Goal: Check status: Check status

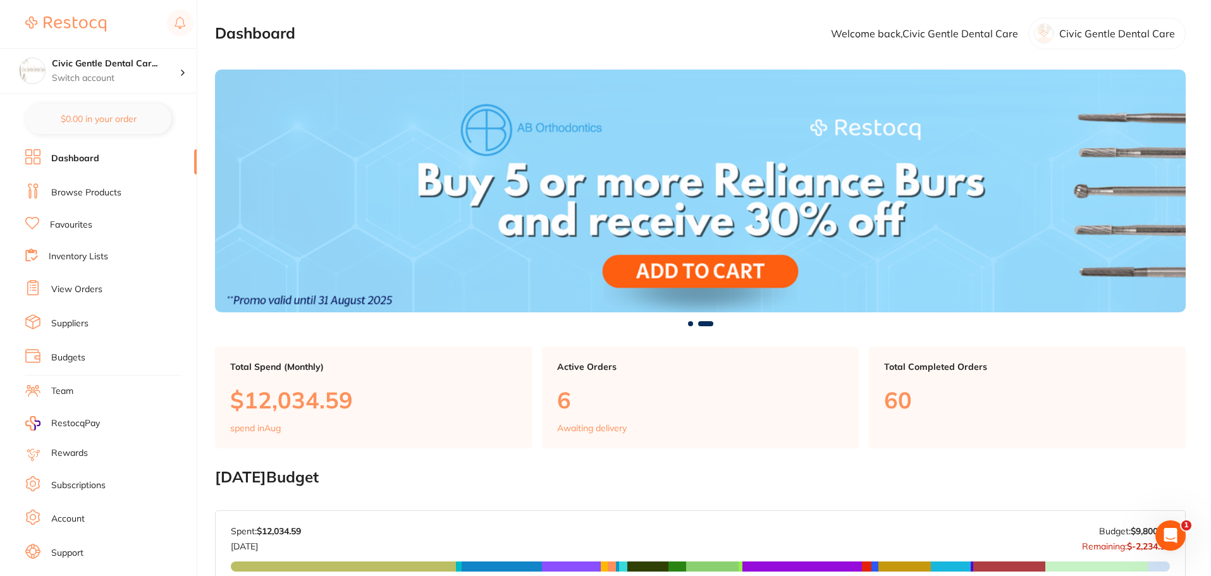
click at [720, 491] on section "[DATE] Budget Budget has not been set for [DATE] . Please set a budget value fo…" at bounding box center [700, 548] width 971 height 159
click at [70, 285] on link "View Orders" at bounding box center [76, 289] width 51 height 13
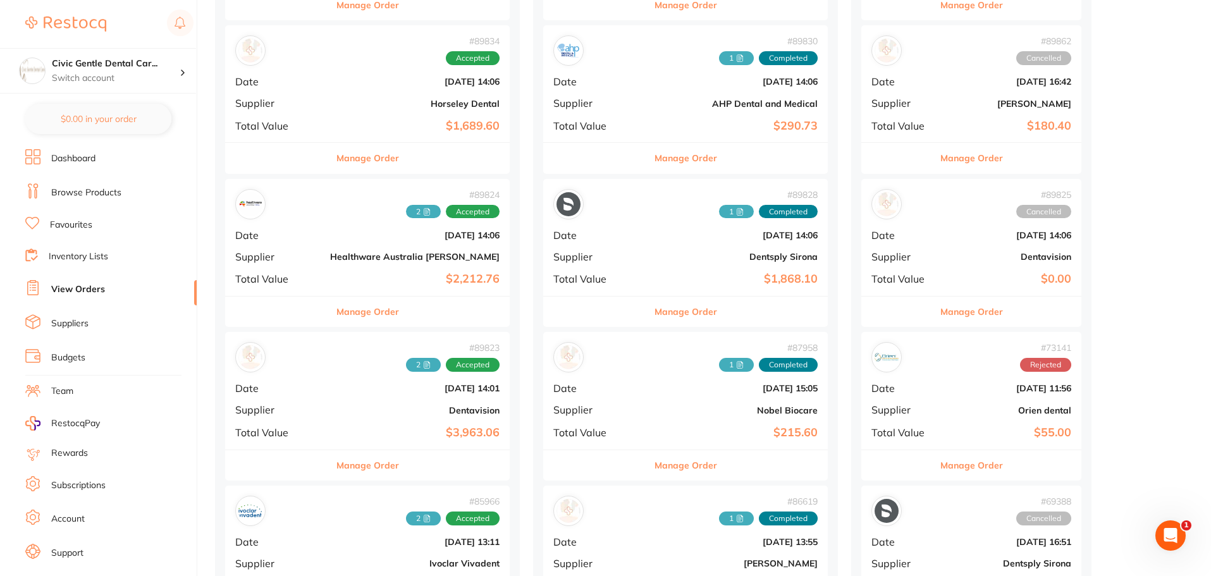
scroll to position [316, 0]
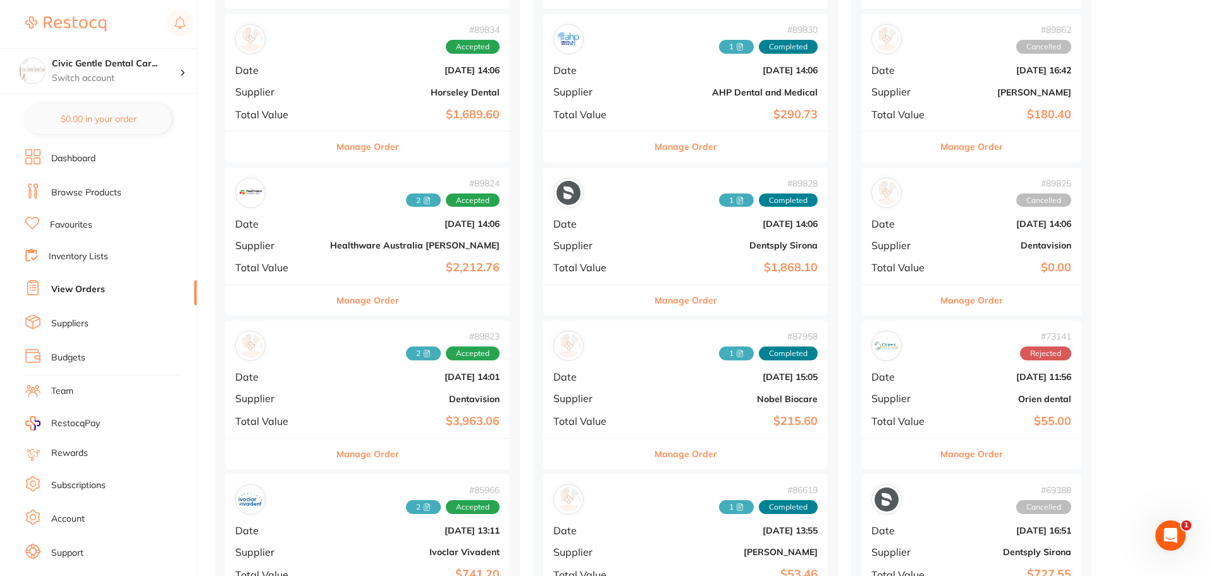
click at [346, 406] on div "# 89823 2 Accepted Date [DATE] 14:01 Supplier Dentavision Total Value $3,963.06" at bounding box center [367, 379] width 285 height 117
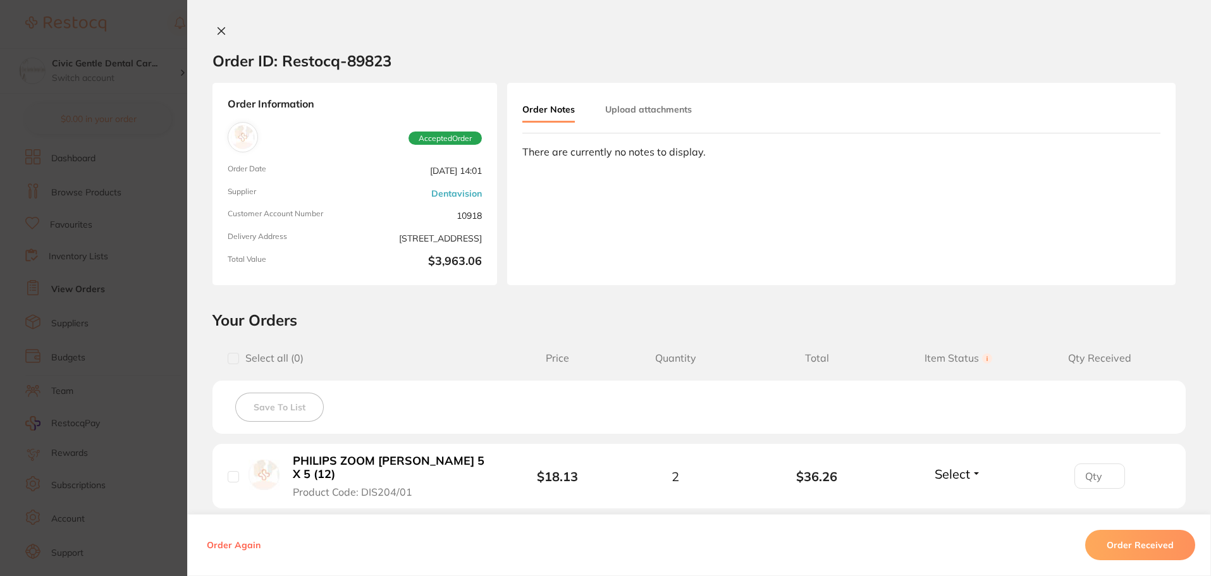
scroll to position [190, 0]
click at [630, 108] on button "Upload attachments" at bounding box center [648, 109] width 87 height 23
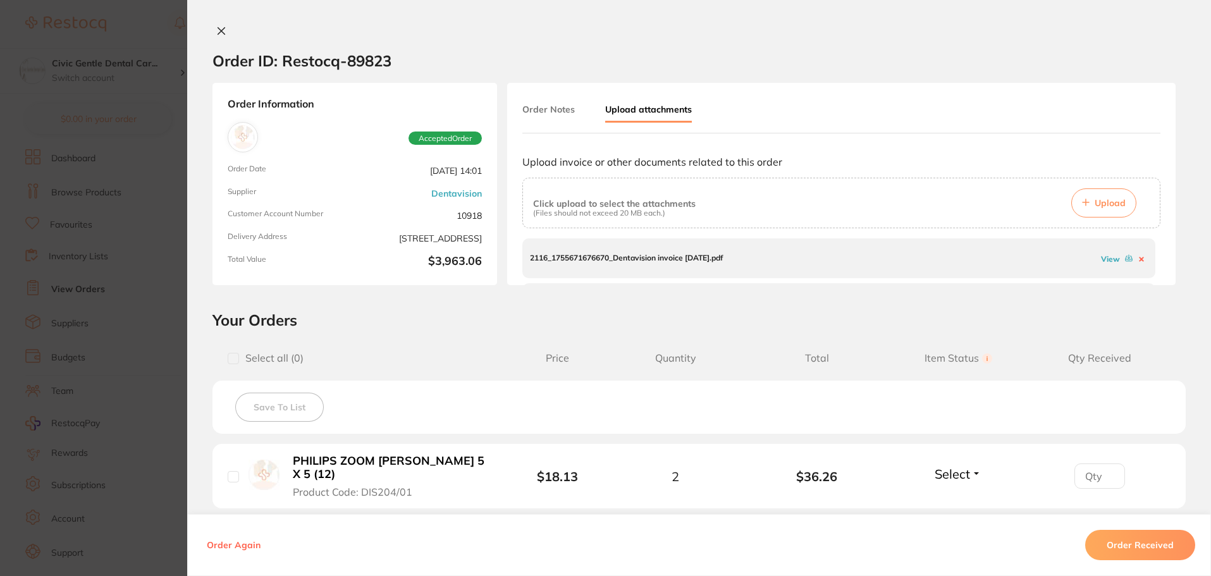
click at [1106, 259] on link "View" at bounding box center [1110, 258] width 19 height 9
click at [1153, 544] on button "Order Received" at bounding box center [1140, 545] width 110 height 30
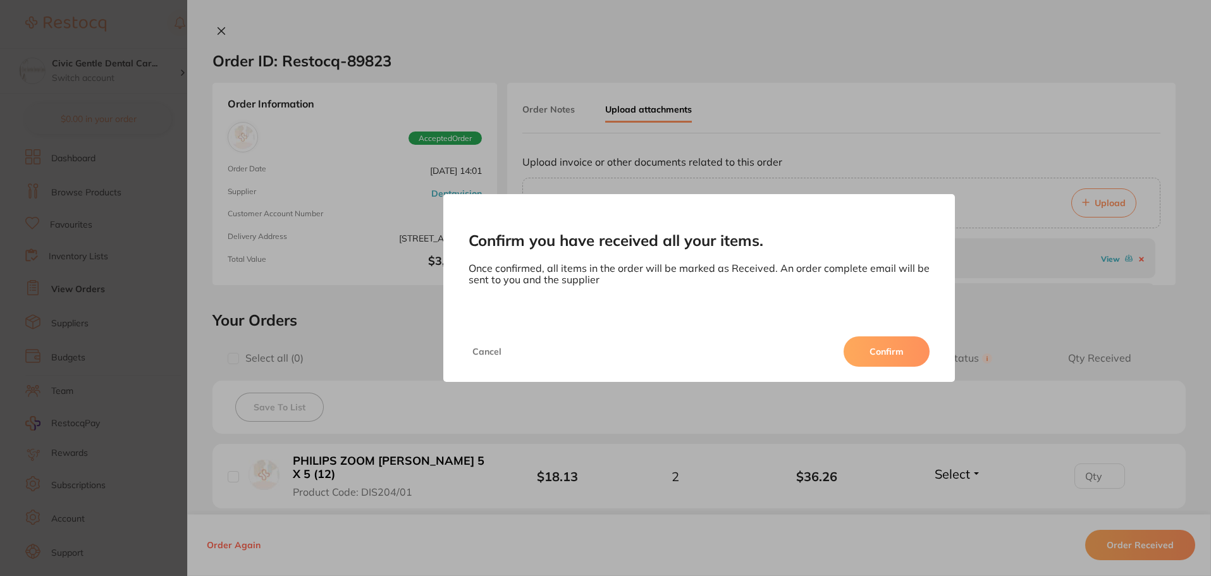
click at [881, 353] on button "Confirm" at bounding box center [887, 351] width 86 height 30
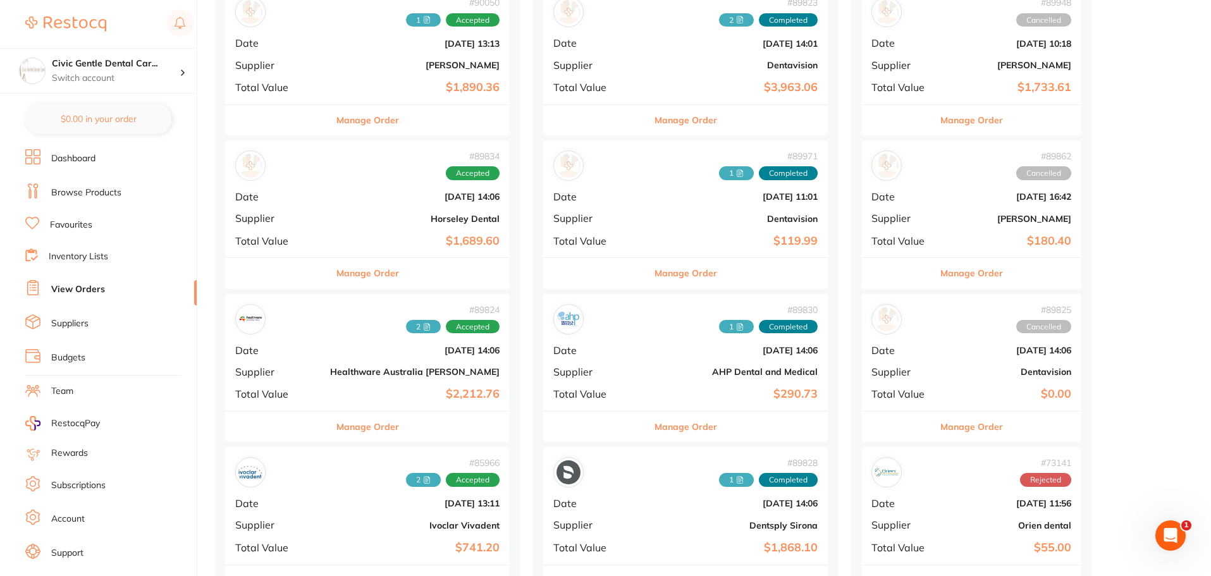
click at [357, 281] on button "Manage Order" at bounding box center [367, 273] width 63 height 30
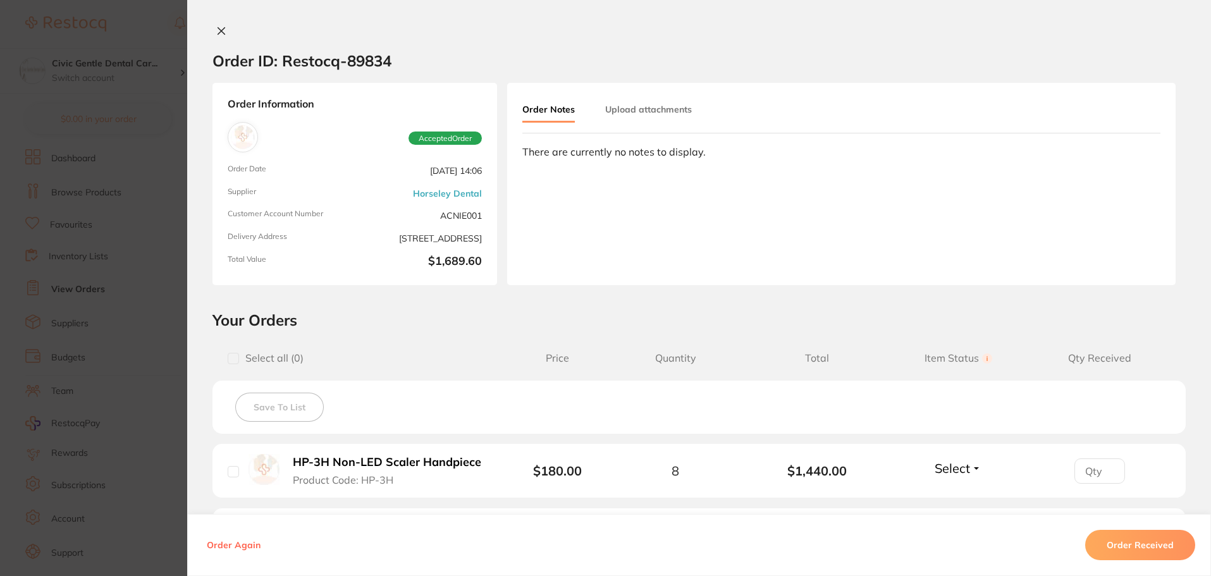
click at [669, 101] on button "Upload attachments" at bounding box center [648, 109] width 87 height 23
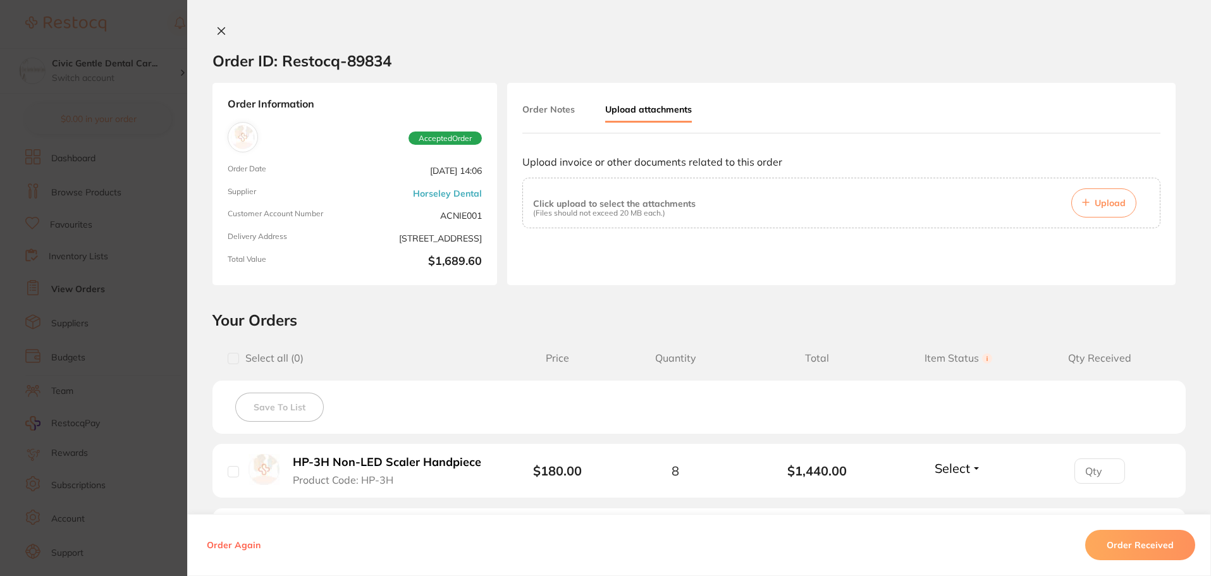
click at [1101, 212] on button "Upload" at bounding box center [1103, 202] width 65 height 29
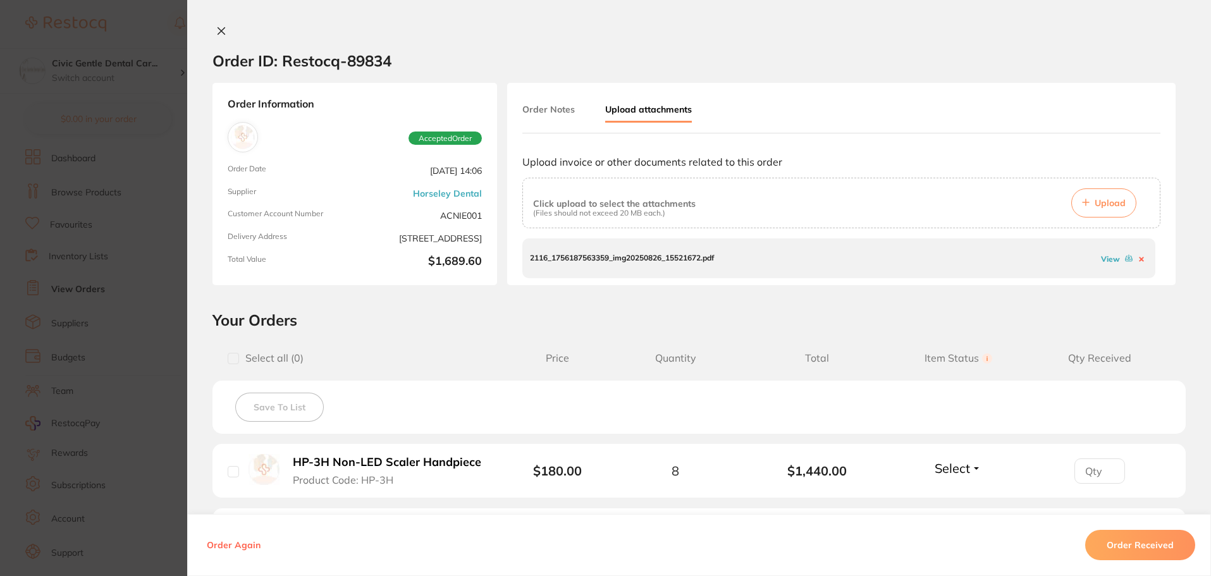
click at [1119, 542] on button "Order Received" at bounding box center [1140, 545] width 110 height 30
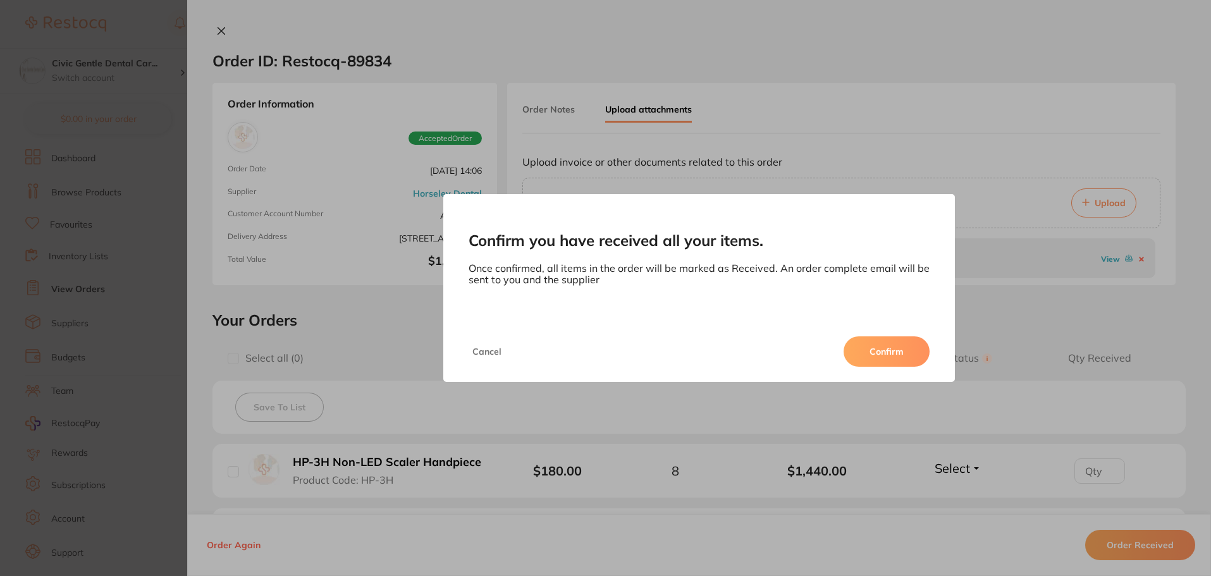
click at [889, 348] on button "Confirm" at bounding box center [887, 351] width 86 height 30
